Goal: Information Seeking & Learning: Understand process/instructions

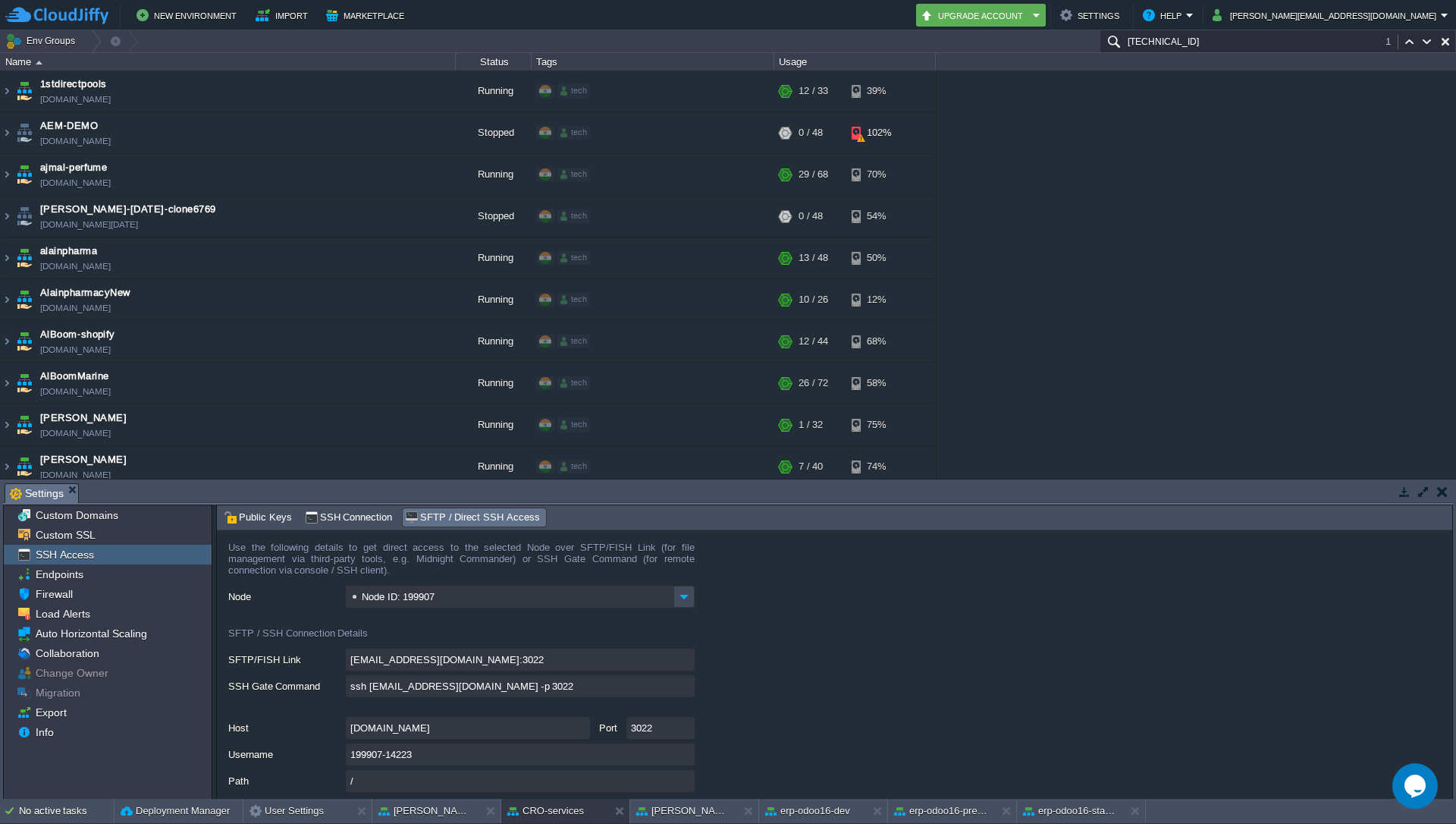
scroll to position [831, 0]
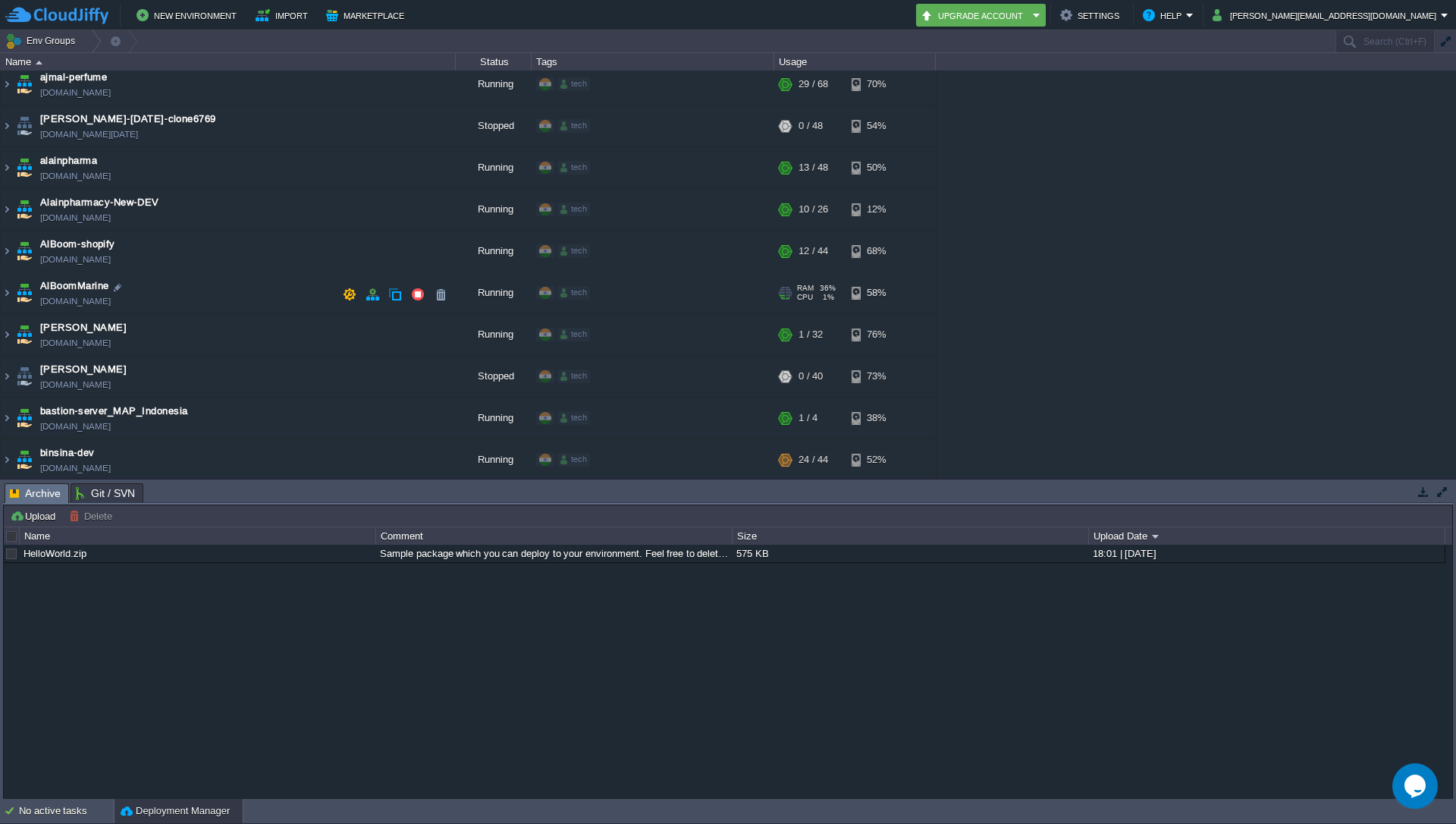
scroll to position [96, 0]
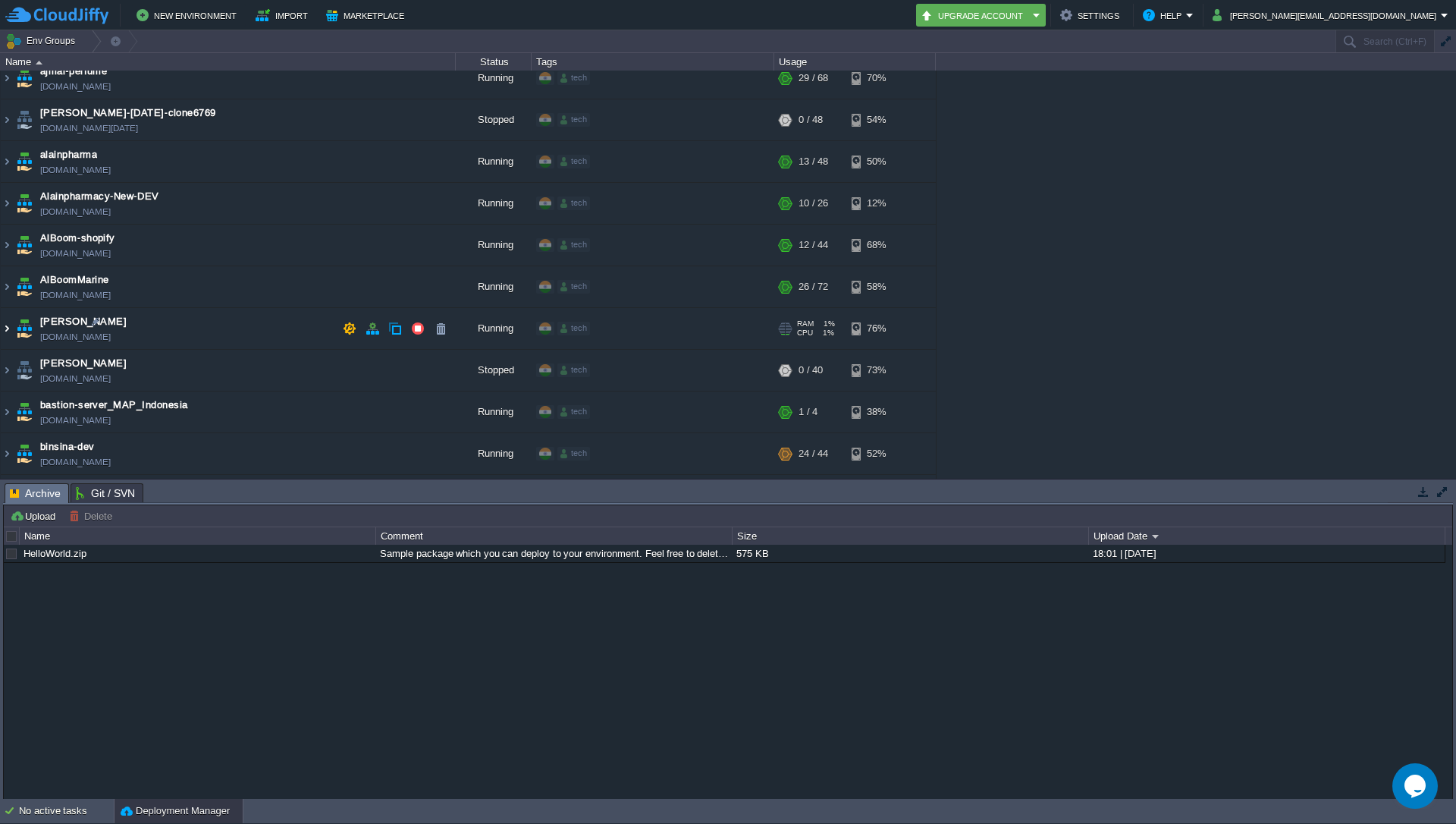
click at [2, 333] on img at bounding box center [6, 328] width 12 height 41
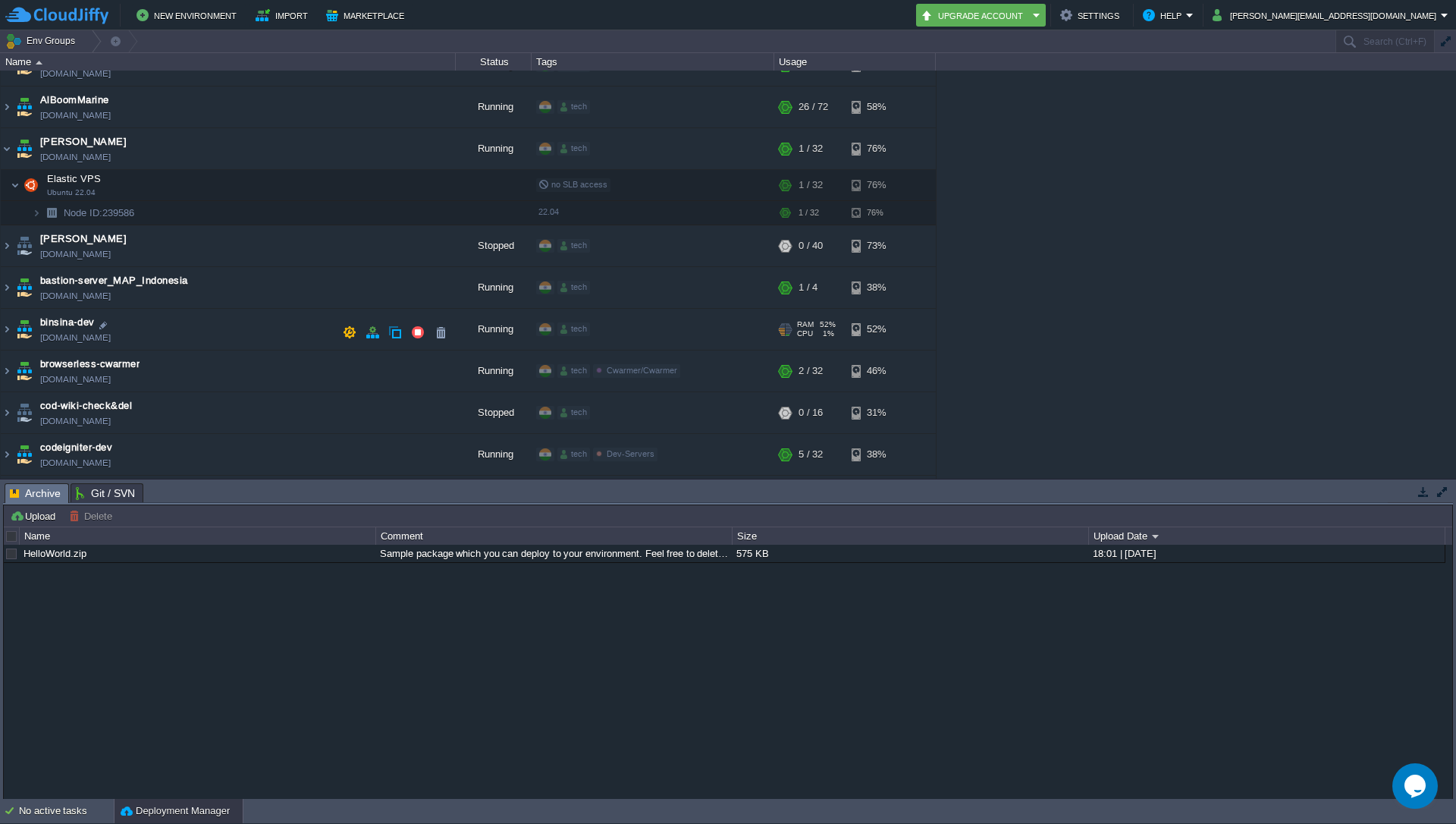
scroll to position [270, 0]
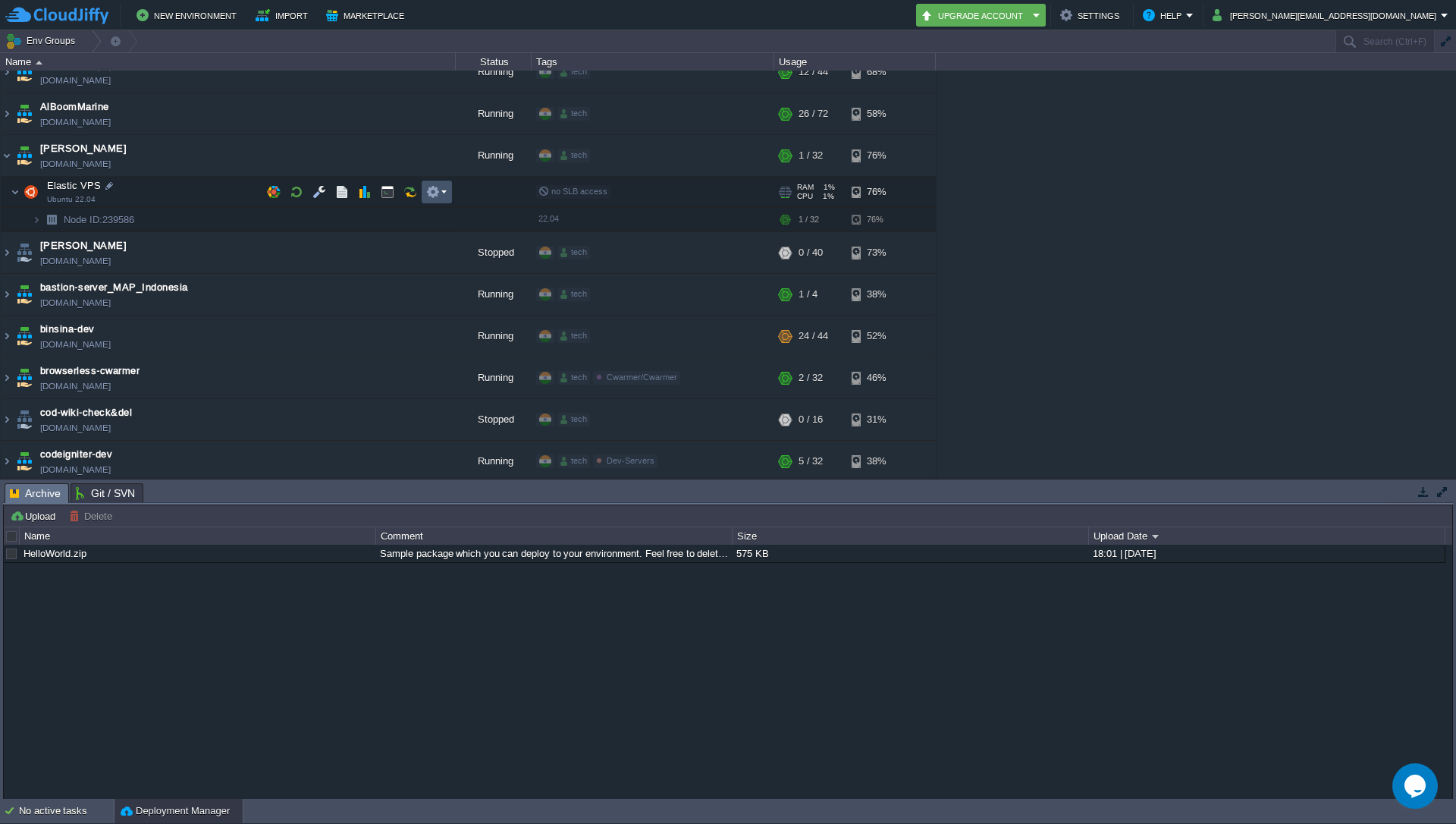
click at [436, 189] on button "button" at bounding box center [433, 191] width 14 height 14
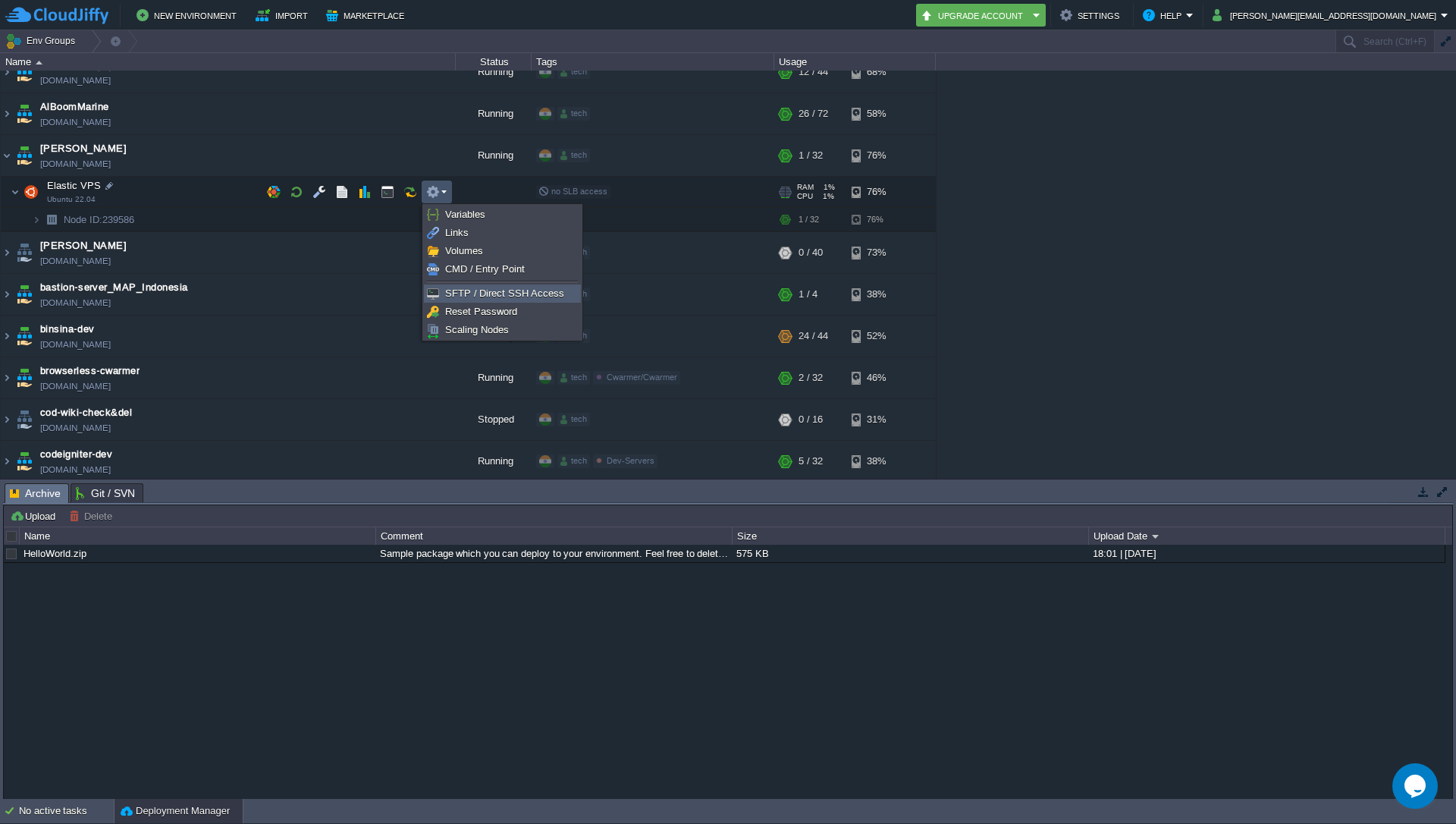
click at [482, 288] on span "SFTP / Direct SSH Access" at bounding box center [504, 293] width 119 height 12
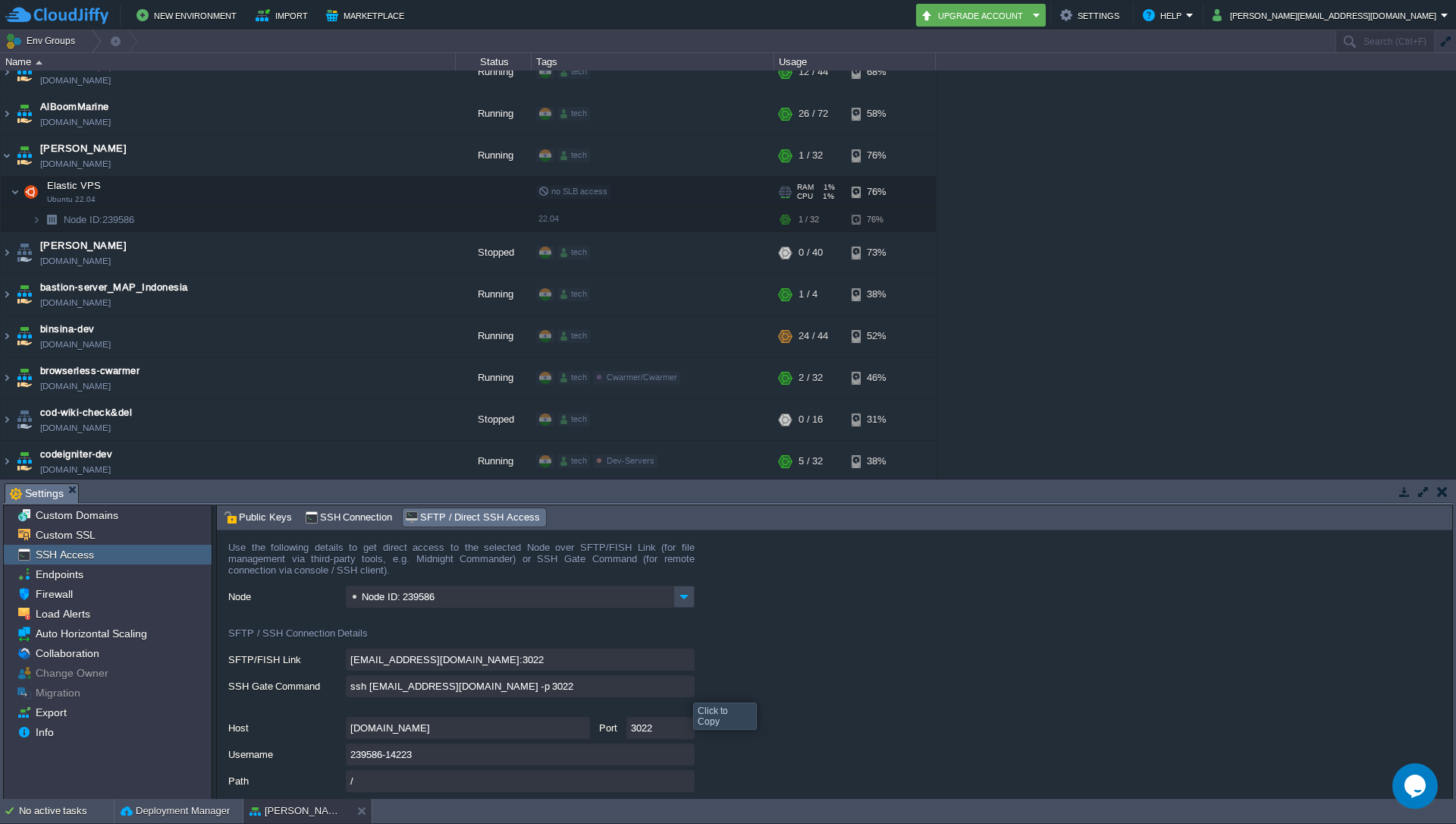
click at [682, 689] on input "ssh [EMAIL_ADDRESS][DOMAIN_NAME] -p 3022" at bounding box center [520, 686] width 349 height 22
